Goal: Information Seeking & Learning: Compare options

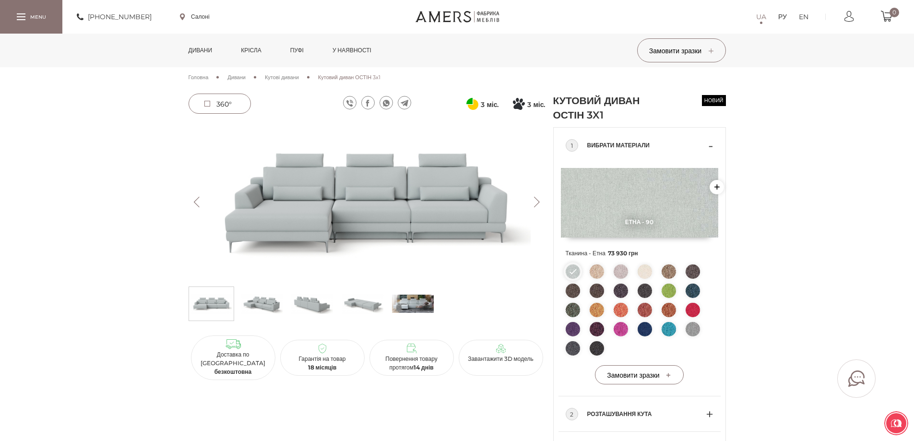
click at [203, 48] on font "Дивани" at bounding box center [201, 50] width 24 height 7
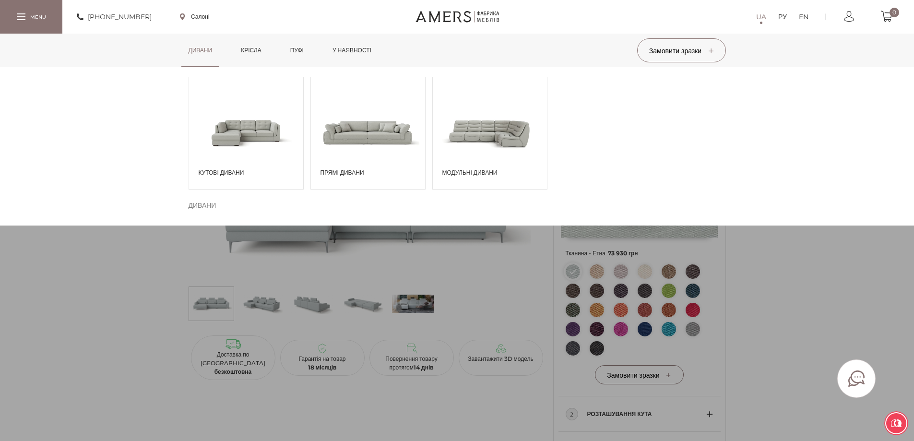
click at [232, 159] on span at bounding box center [246, 132] width 114 height 67
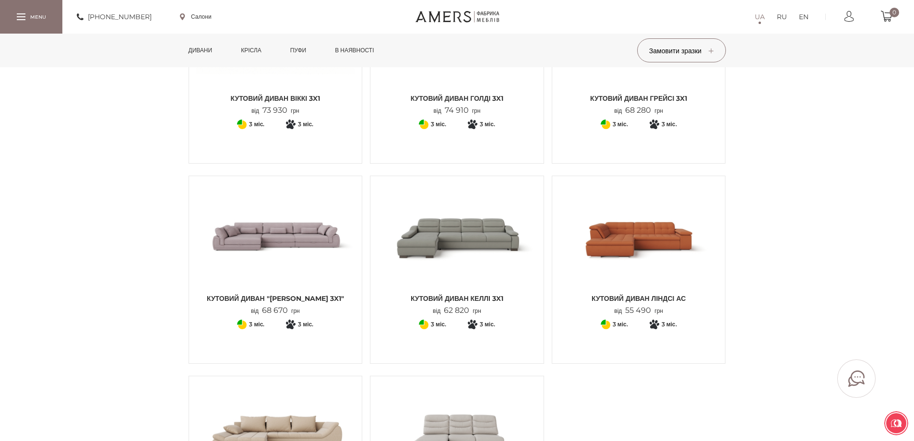
scroll to position [1104, 0]
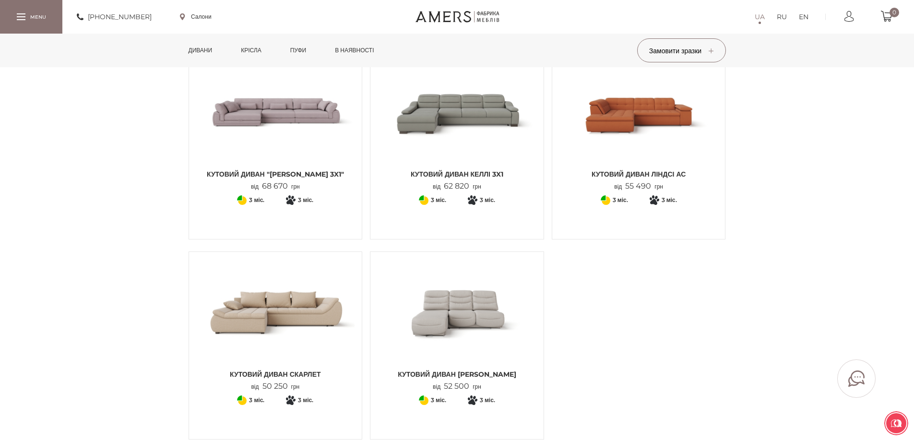
click at [632, 111] on img at bounding box center [639, 112] width 159 height 106
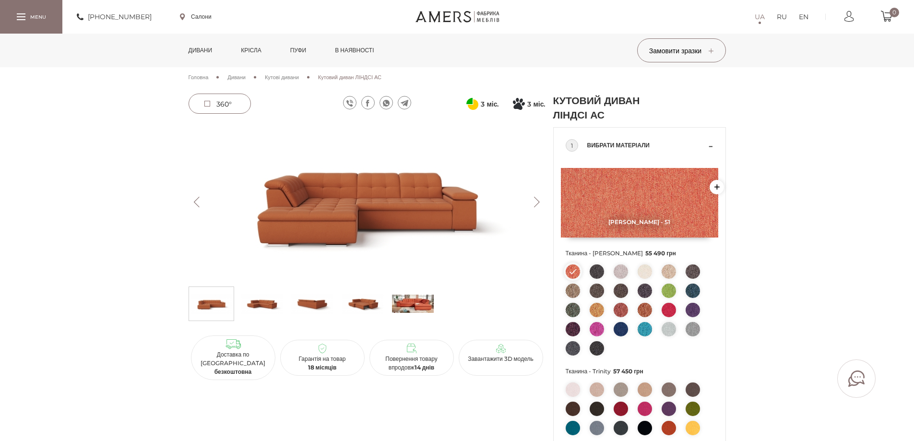
click at [368, 305] on img at bounding box center [363, 303] width 42 height 29
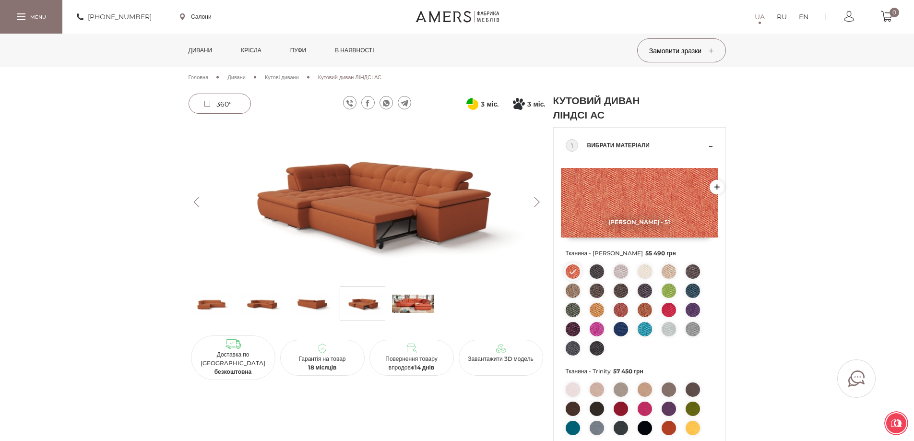
click at [262, 301] on img at bounding box center [262, 303] width 42 height 29
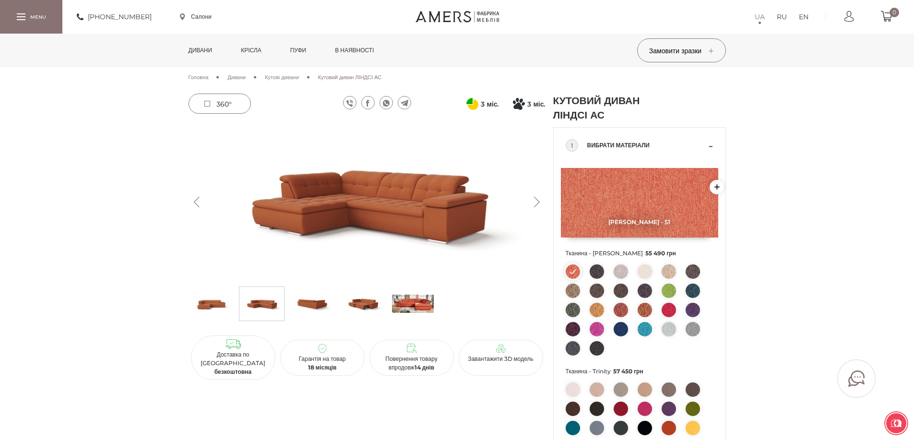
click at [310, 299] on img at bounding box center [312, 303] width 42 height 29
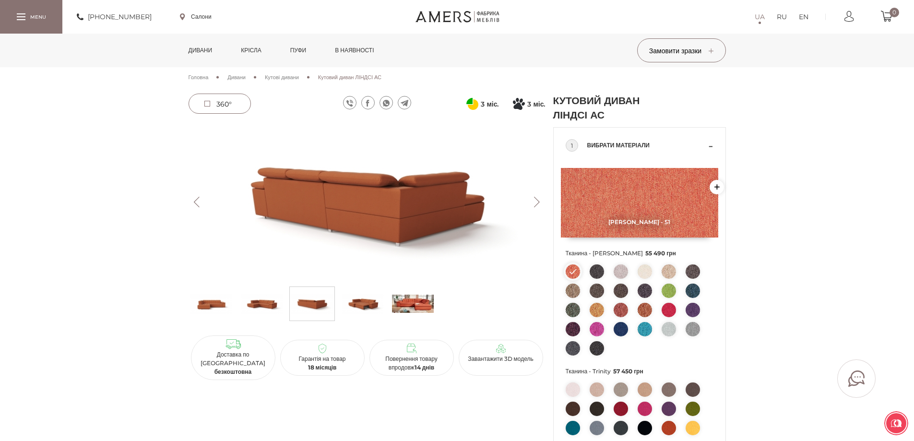
click at [215, 301] on img at bounding box center [212, 303] width 42 height 29
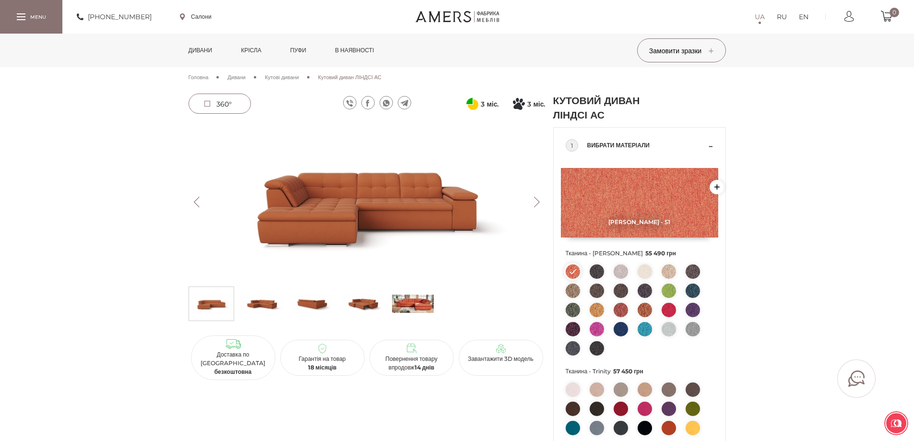
click at [267, 314] on img at bounding box center [262, 303] width 42 height 29
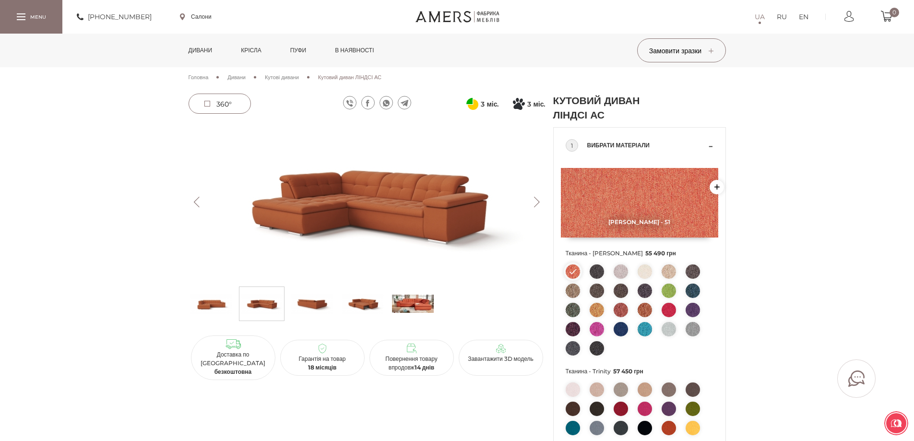
click at [305, 300] on img at bounding box center [312, 303] width 42 height 29
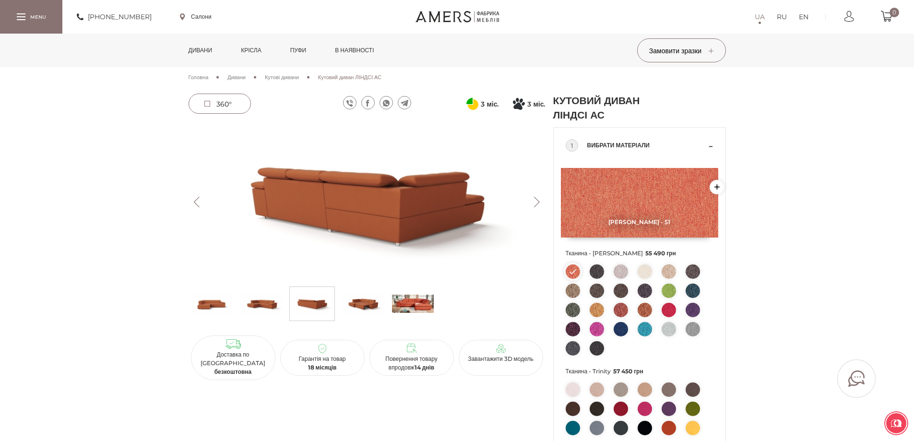
click at [352, 303] on img at bounding box center [363, 303] width 42 height 29
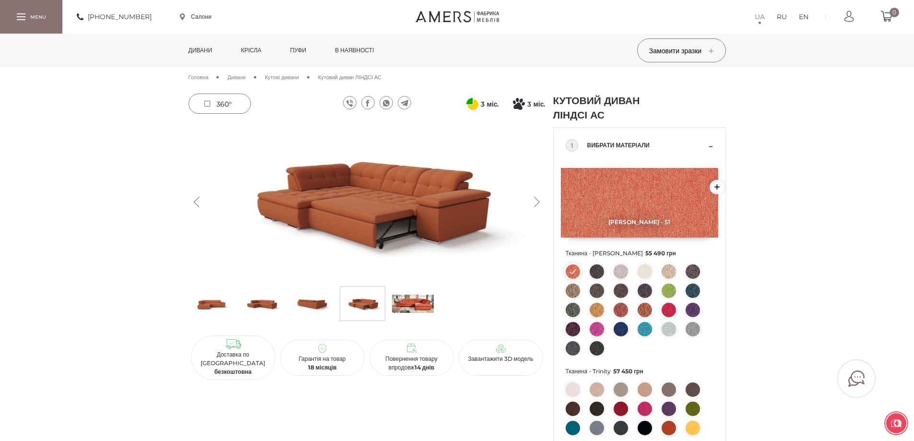
click at [406, 301] on img at bounding box center [413, 303] width 42 height 29
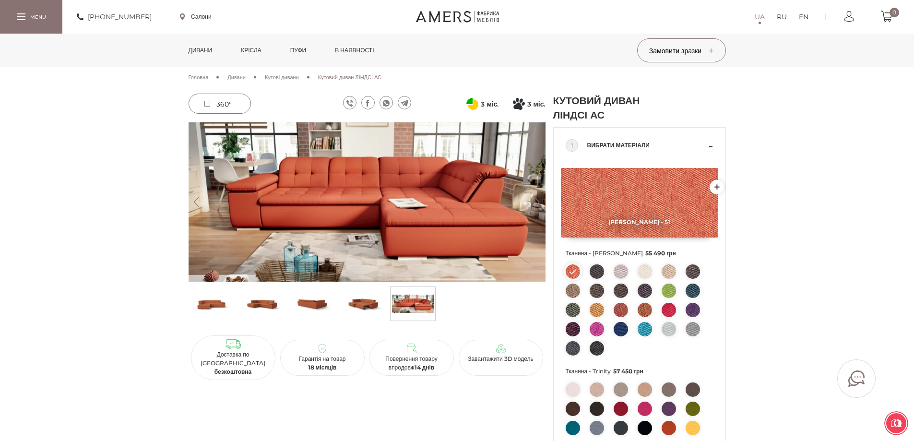
click at [406, 301] on img at bounding box center [413, 303] width 42 height 29
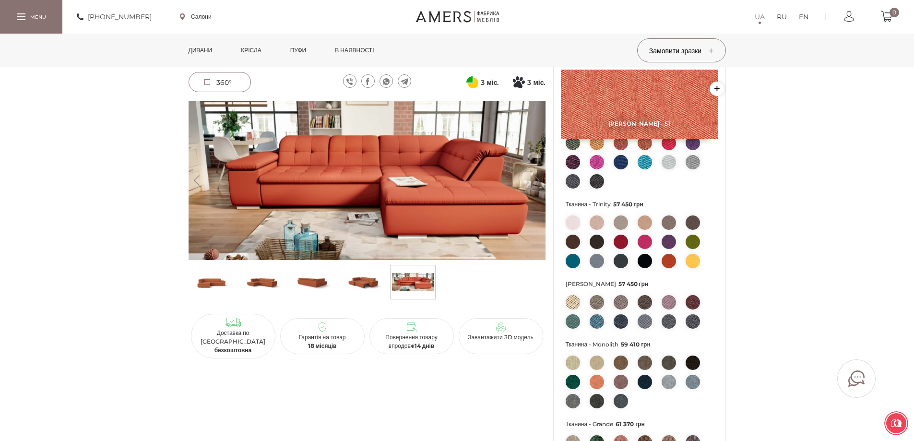
scroll to position [192, 0]
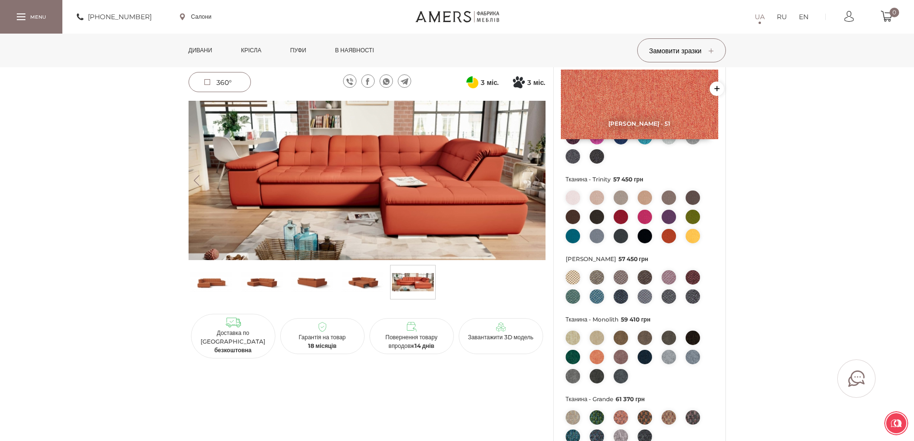
click at [669, 352] on img at bounding box center [669, 357] width 14 height 14
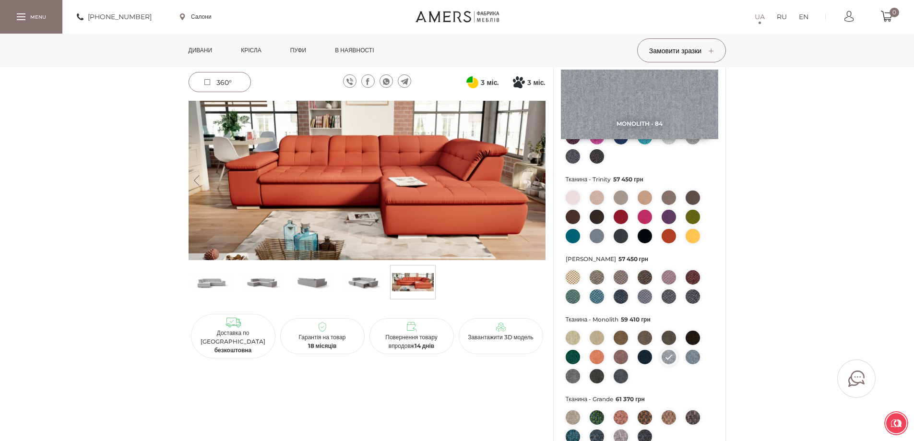
click at [366, 277] on img at bounding box center [363, 282] width 42 height 29
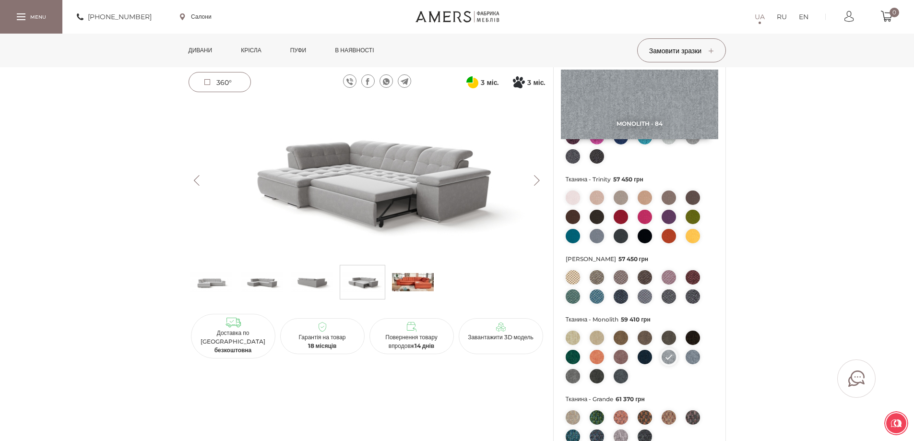
click at [310, 284] on img at bounding box center [312, 282] width 42 height 29
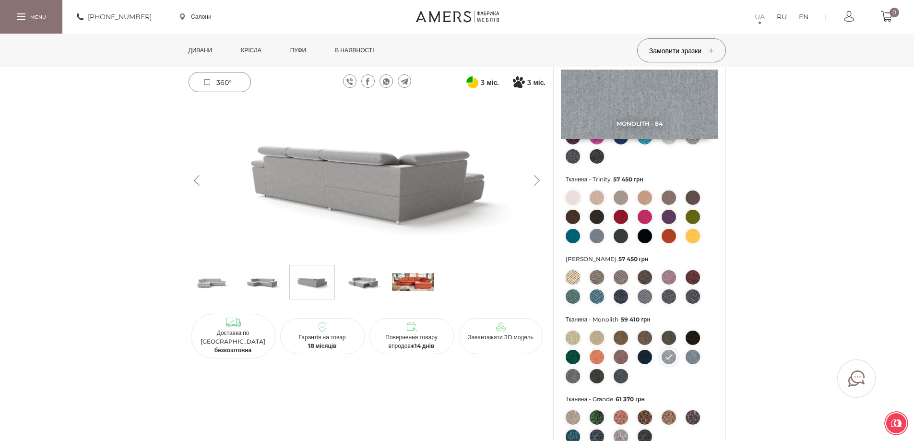
click at [193, 50] on link "Дивани" at bounding box center [200, 51] width 38 height 34
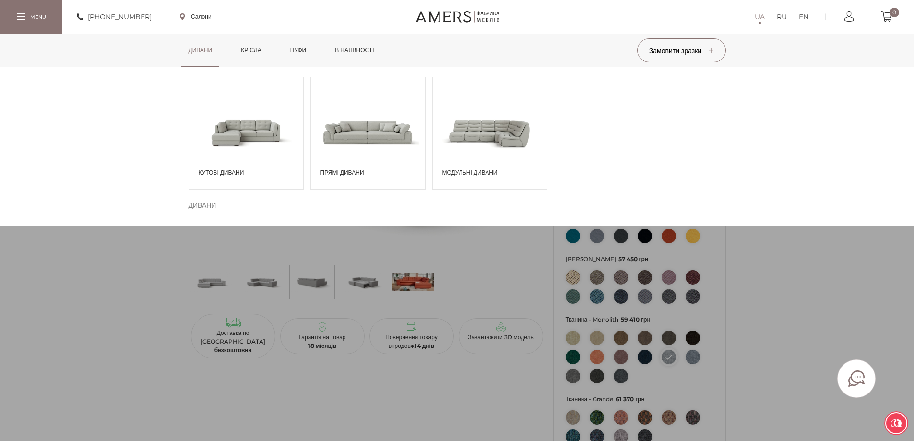
click at [224, 138] on span at bounding box center [246, 132] width 114 height 67
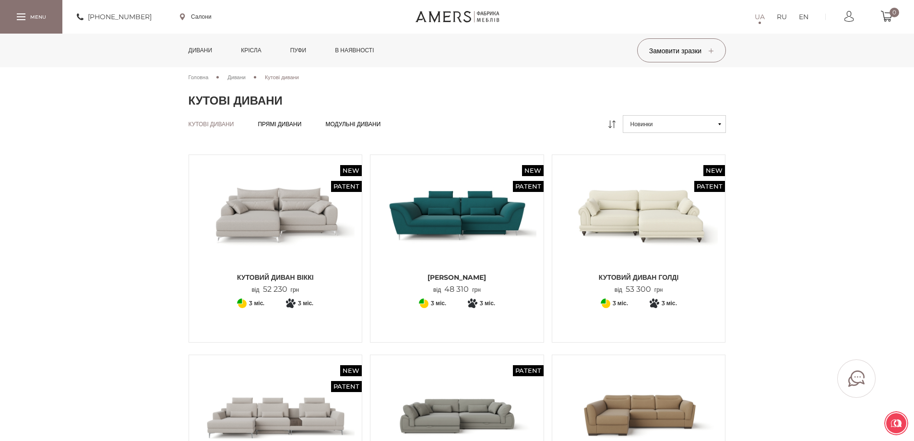
click at [272, 222] on img at bounding box center [275, 215] width 159 height 106
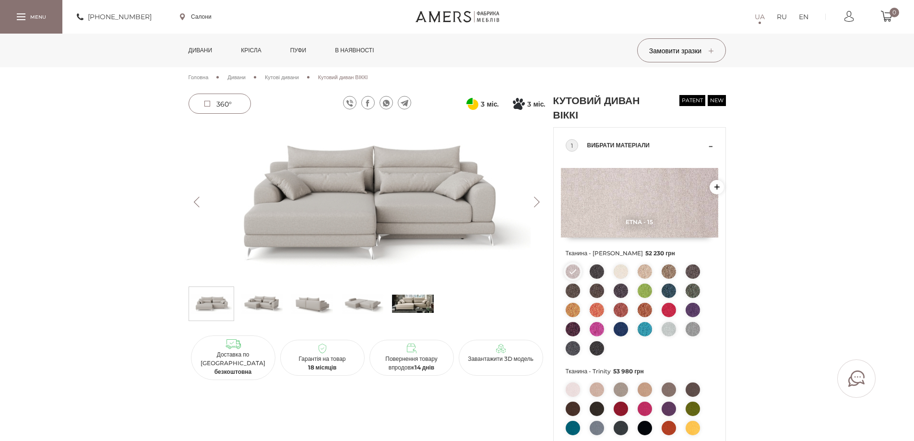
click at [252, 308] on img at bounding box center [262, 303] width 42 height 29
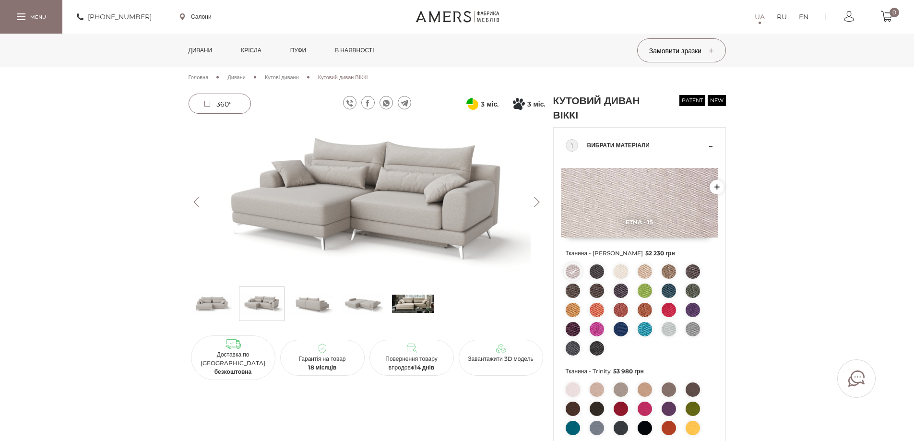
click at [394, 191] on img at bounding box center [367, 201] width 357 height 159
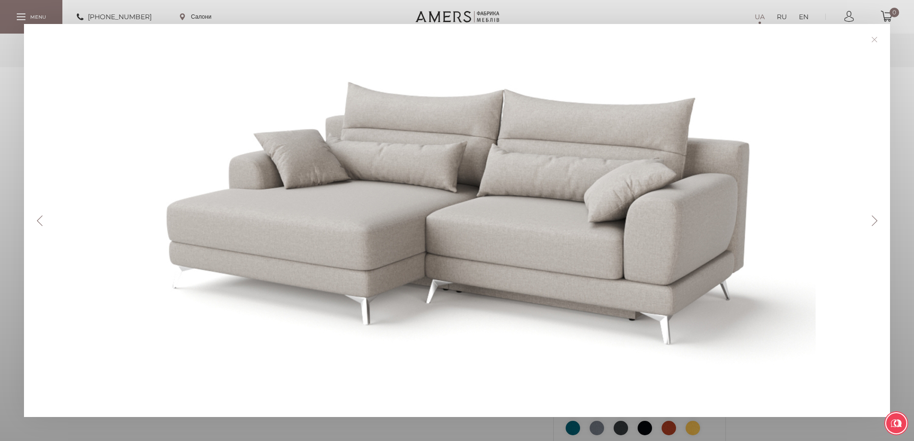
click at [880, 221] on button "Next" at bounding box center [874, 220] width 17 height 11
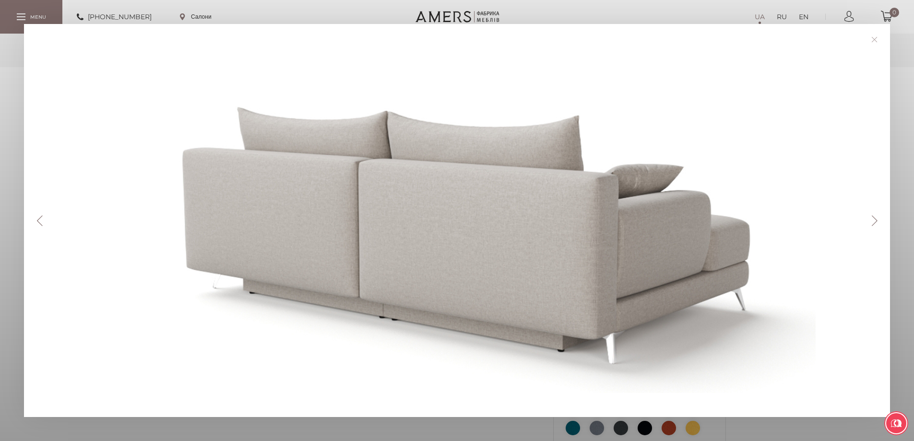
click at [880, 221] on button "Next" at bounding box center [874, 220] width 17 height 11
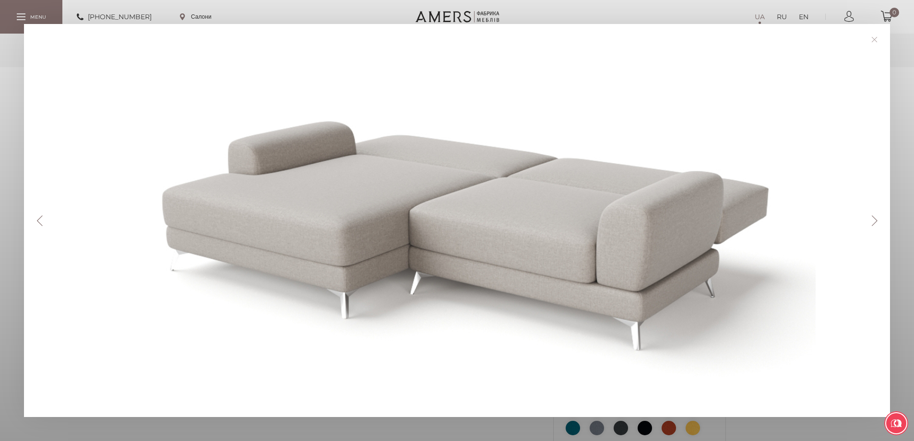
click at [880, 221] on button "Next" at bounding box center [874, 220] width 17 height 11
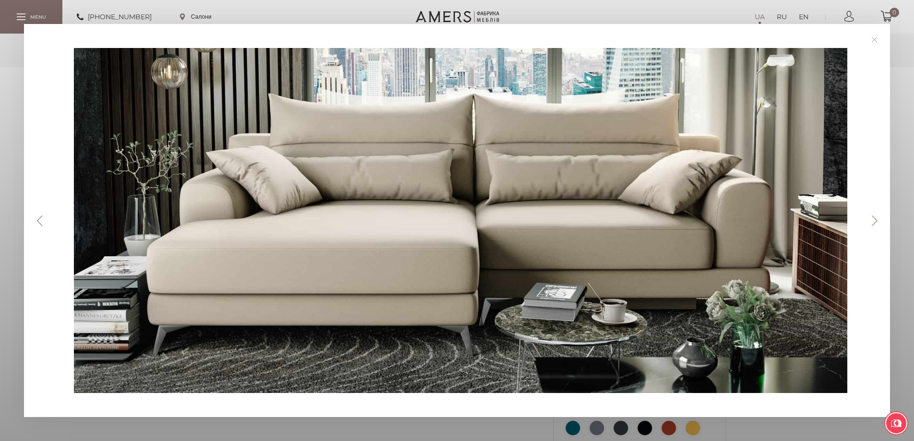
click at [880, 221] on button "Next" at bounding box center [874, 220] width 17 height 11
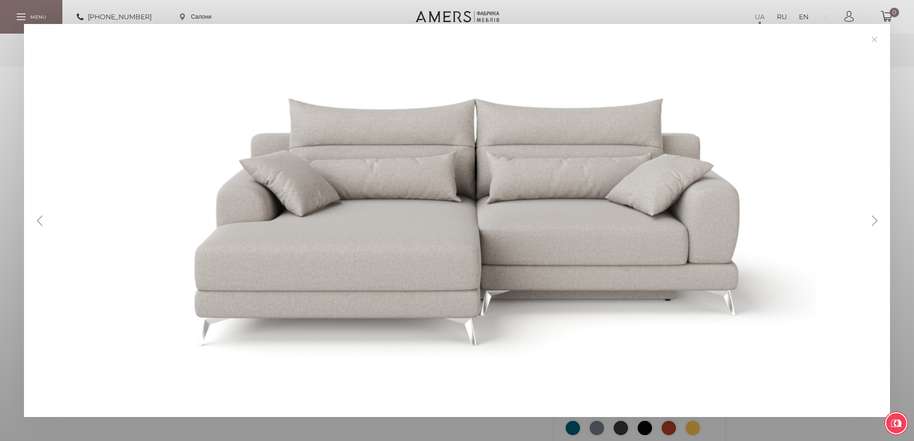
click at [880, 221] on button "Next" at bounding box center [874, 220] width 17 height 11
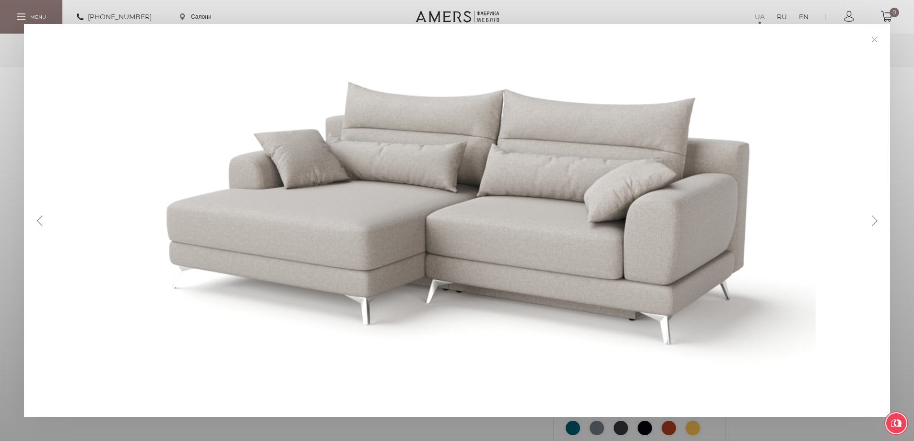
click at [880, 221] on button "Next" at bounding box center [874, 220] width 17 height 11
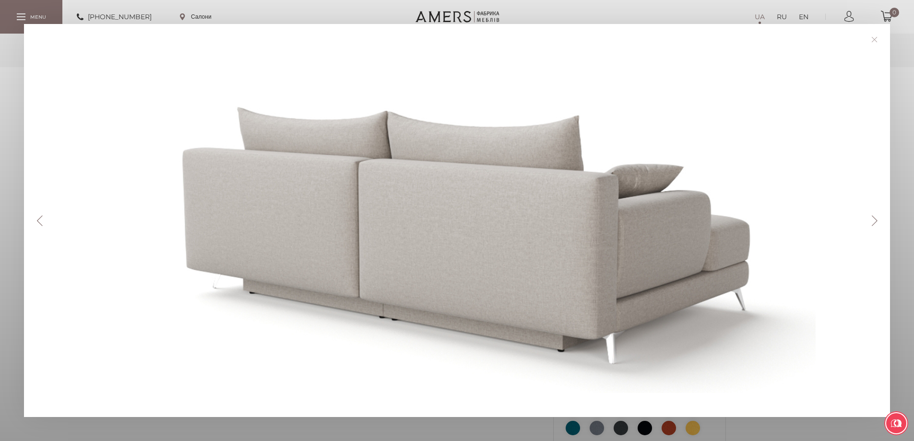
click at [880, 221] on button "Next" at bounding box center [874, 220] width 17 height 11
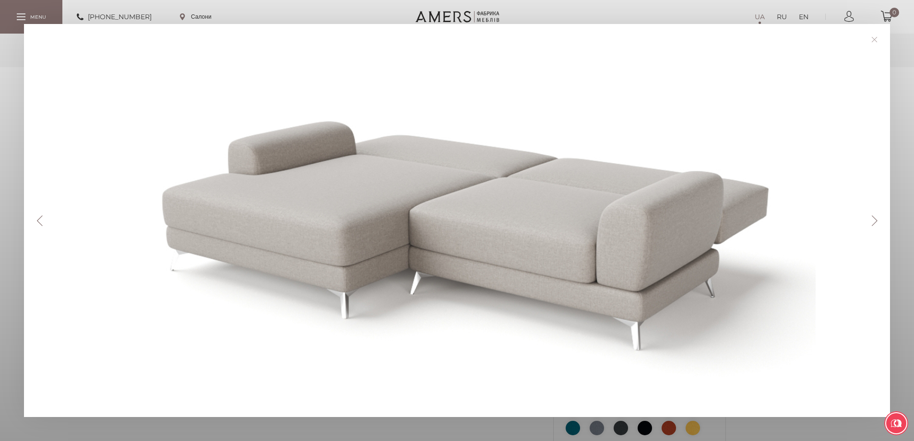
click at [880, 33] on link at bounding box center [874, 39] width 15 height 15
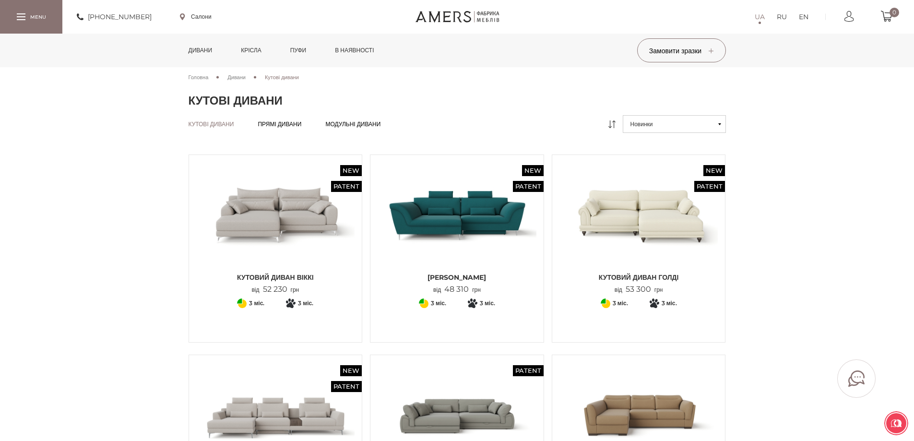
click at [196, 49] on link "Дивани" at bounding box center [200, 51] width 38 height 34
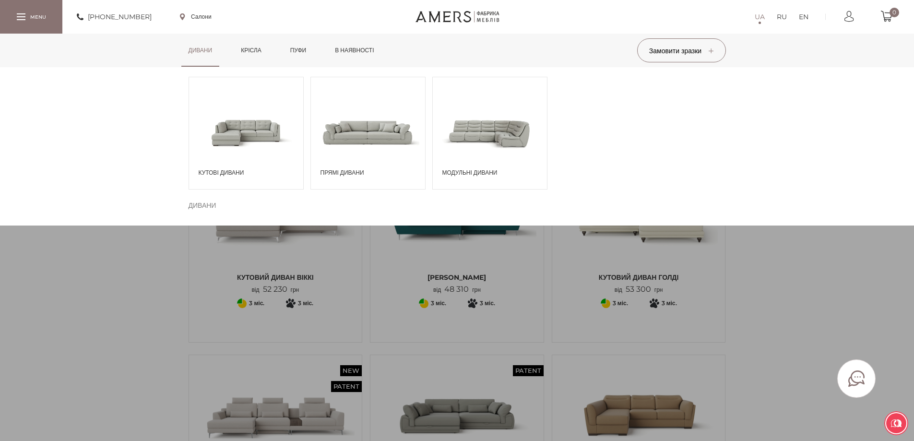
click at [382, 145] on span at bounding box center [368, 132] width 114 height 67
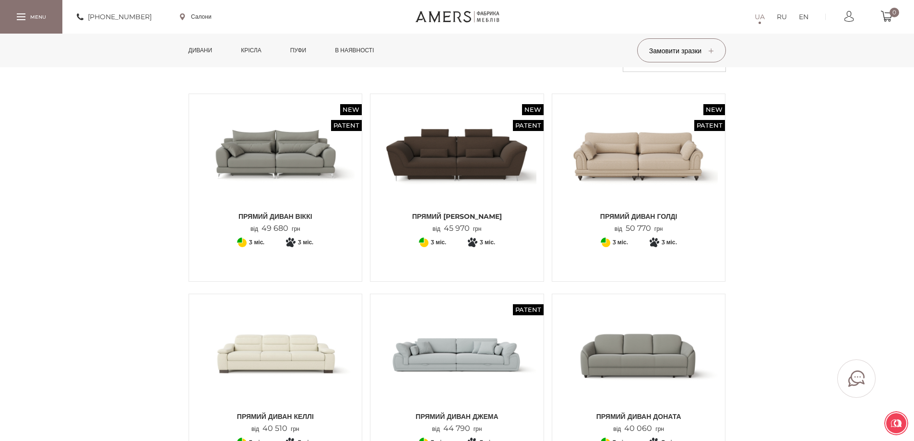
scroll to position [48, 0]
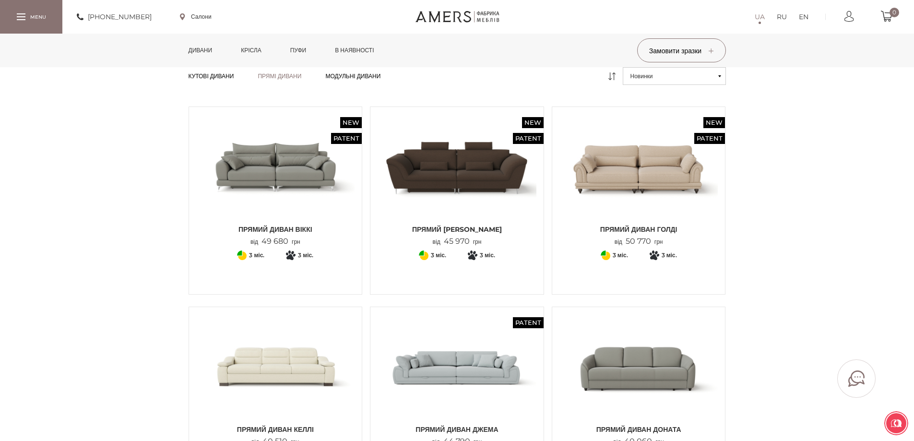
click at [493, 194] on img at bounding box center [457, 167] width 159 height 106
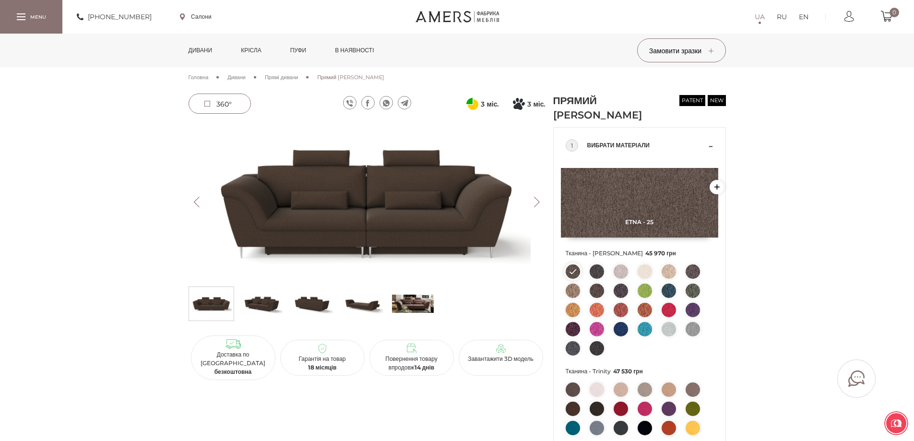
click at [197, 48] on link "Дивани" at bounding box center [200, 51] width 38 height 34
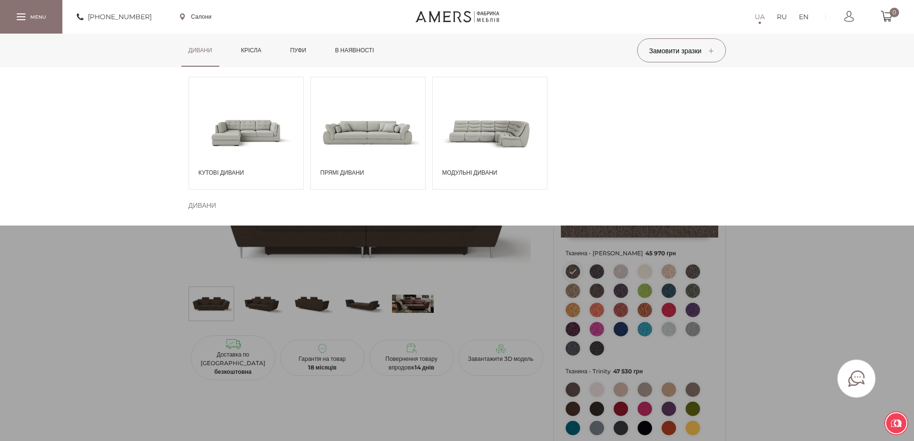
click at [272, 155] on span at bounding box center [246, 132] width 114 height 67
